Goal: Task Accomplishment & Management: Use online tool/utility

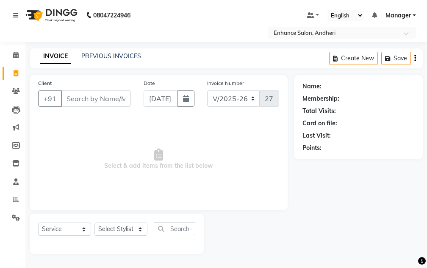
select select "7236"
select select "service"
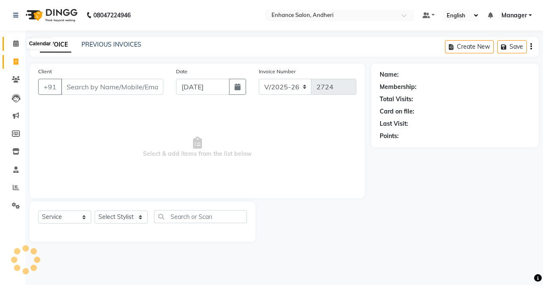
click at [14, 45] on icon at bounding box center [16, 43] width 6 height 6
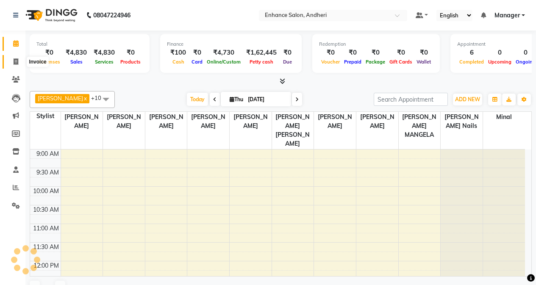
click at [20, 64] on span at bounding box center [15, 62] width 15 height 10
select select "service"
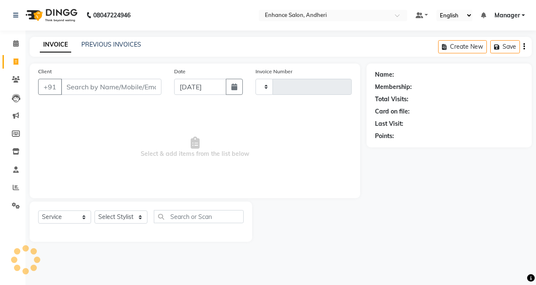
type input "2724"
select select "7236"
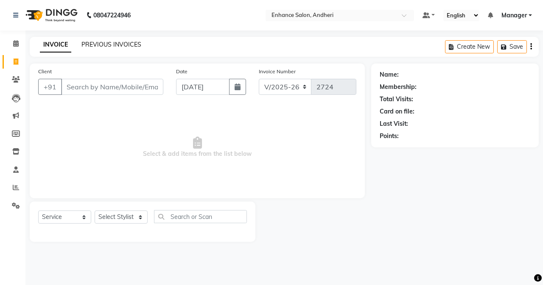
click at [95, 44] on link "PREVIOUS INVOICES" at bounding box center [111, 45] width 60 height 8
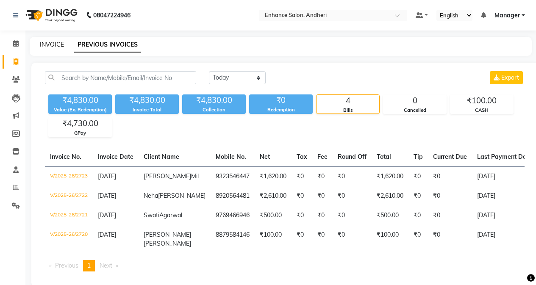
click at [58, 45] on link "INVOICE" at bounding box center [52, 45] width 24 height 8
select select "service"
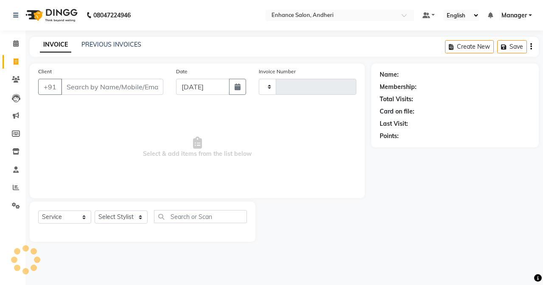
type input "2724"
select select "7236"
